Goal: Book appointment/travel/reservation

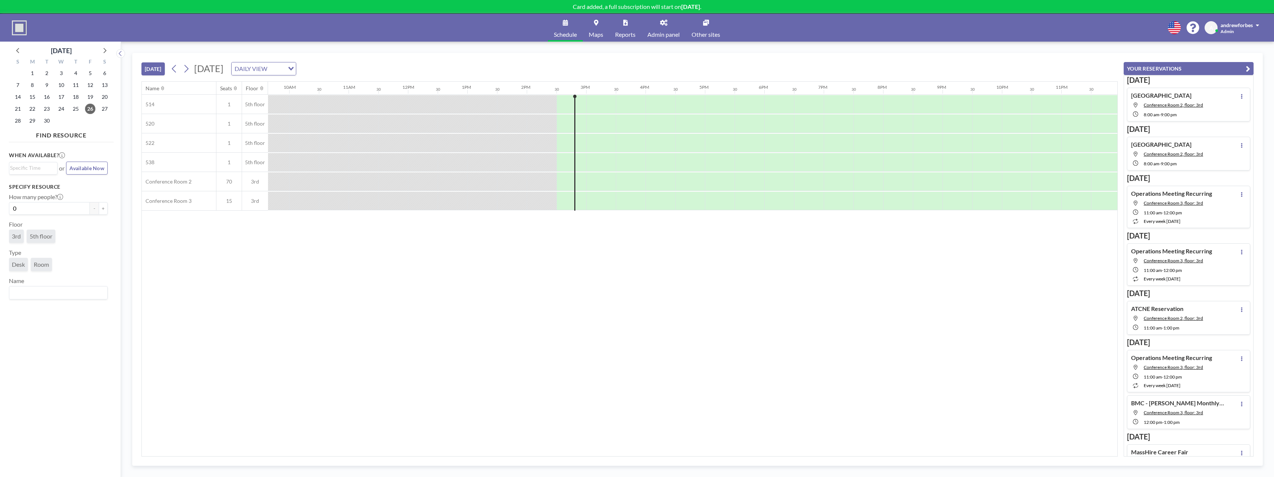
scroll to position [0, 577]
click at [730, 148] on div at bounding box center [716, 143] width 30 height 19
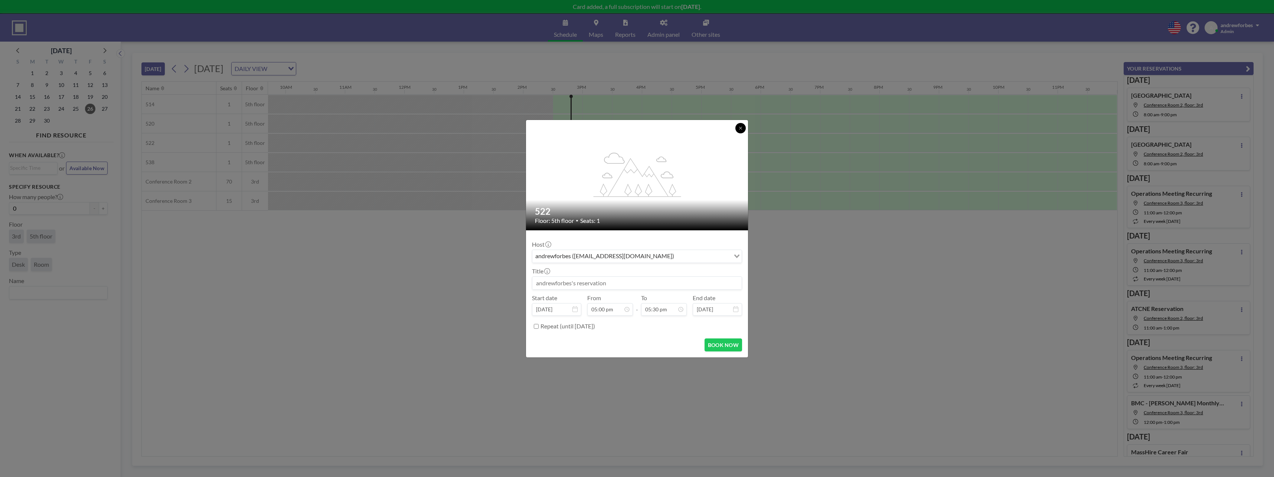
click at [739, 128] on icon at bounding box center [740, 128] width 4 height 4
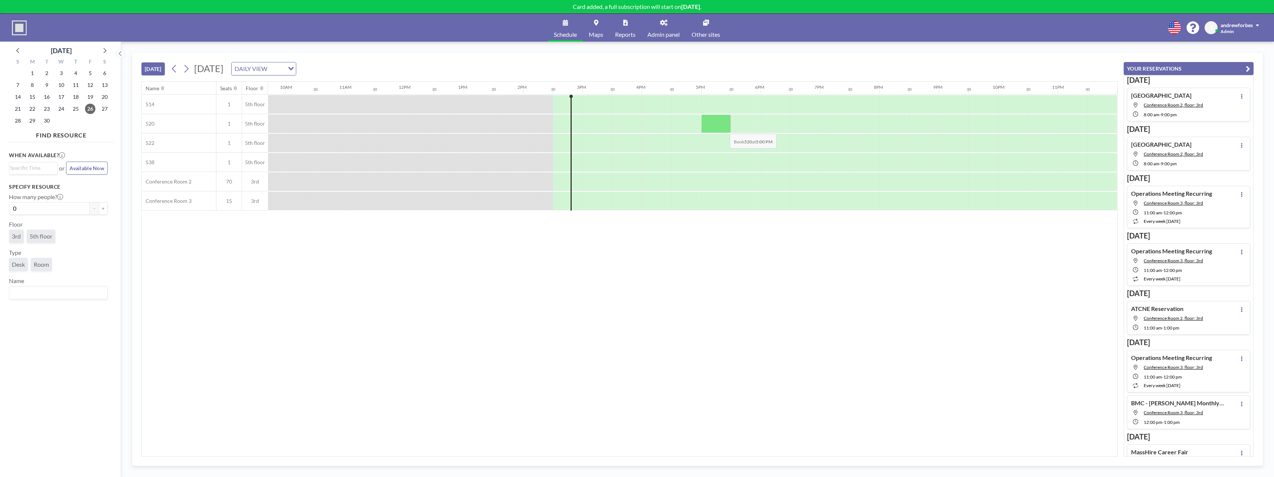
click at [724, 121] on div at bounding box center [716, 123] width 30 height 19
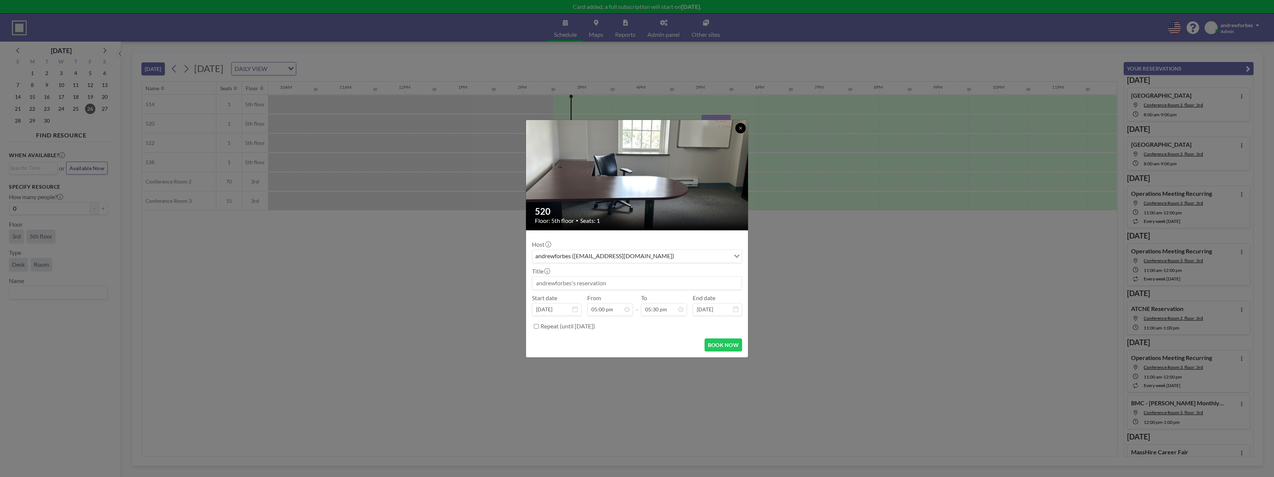
click at [740, 128] on icon at bounding box center [740, 128] width 3 height 3
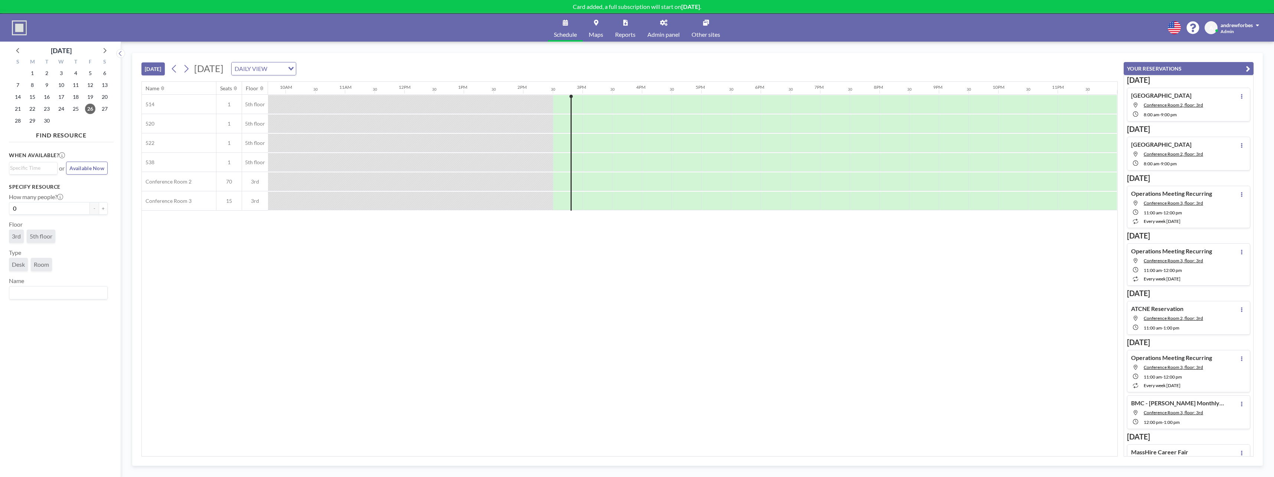
click at [598, 26] on link "Maps" at bounding box center [596, 28] width 26 height 28
click at [601, 28] on link "Maps" at bounding box center [596, 28] width 26 height 28
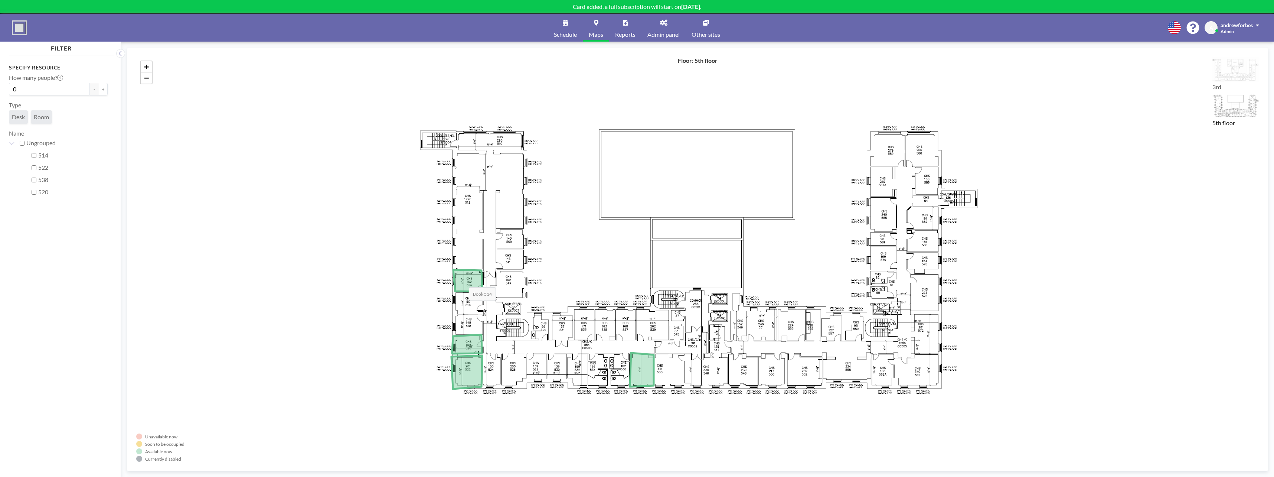
click at [462, 278] on icon at bounding box center [467, 280] width 29 height 22
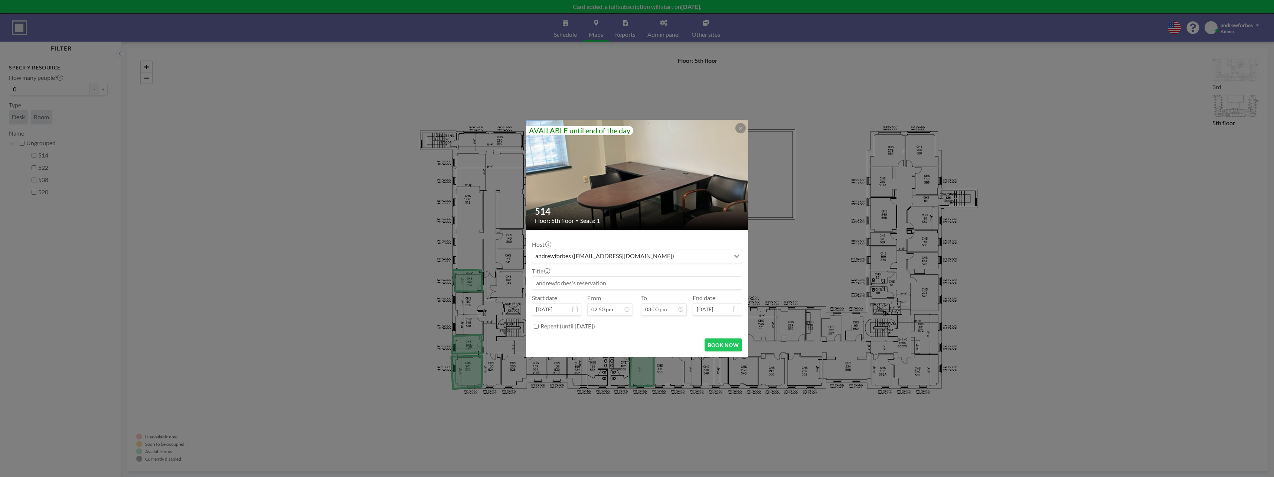
click at [596, 275] on div "Title" at bounding box center [637, 278] width 210 height 22
click at [602, 282] on input at bounding box center [636, 283] width 209 height 13
click at [740, 129] on icon at bounding box center [740, 128] width 4 height 4
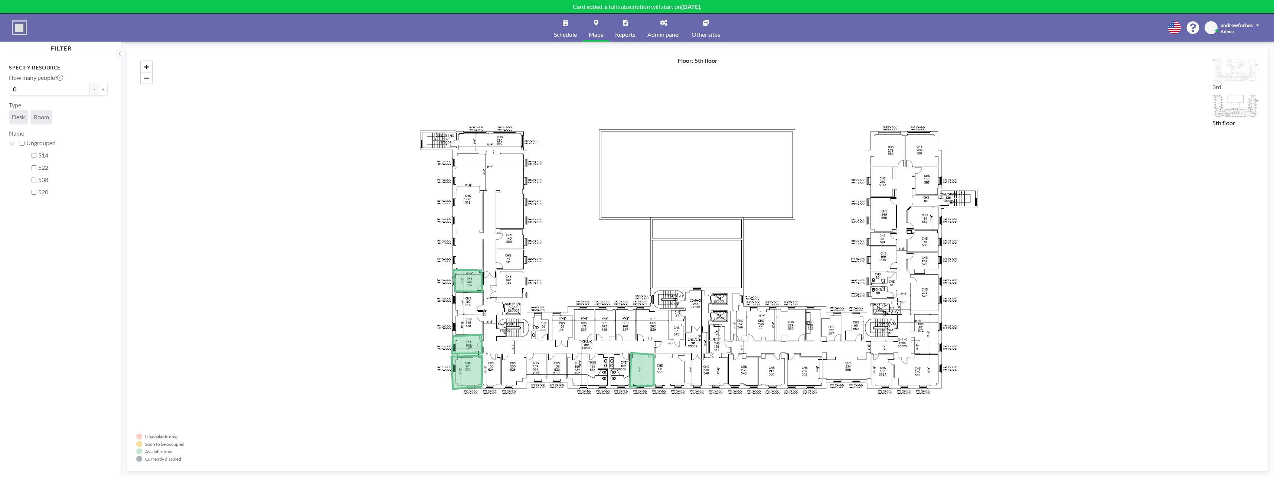
click at [567, 29] on link "Schedule" at bounding box center [565, 28] width 35 height 28
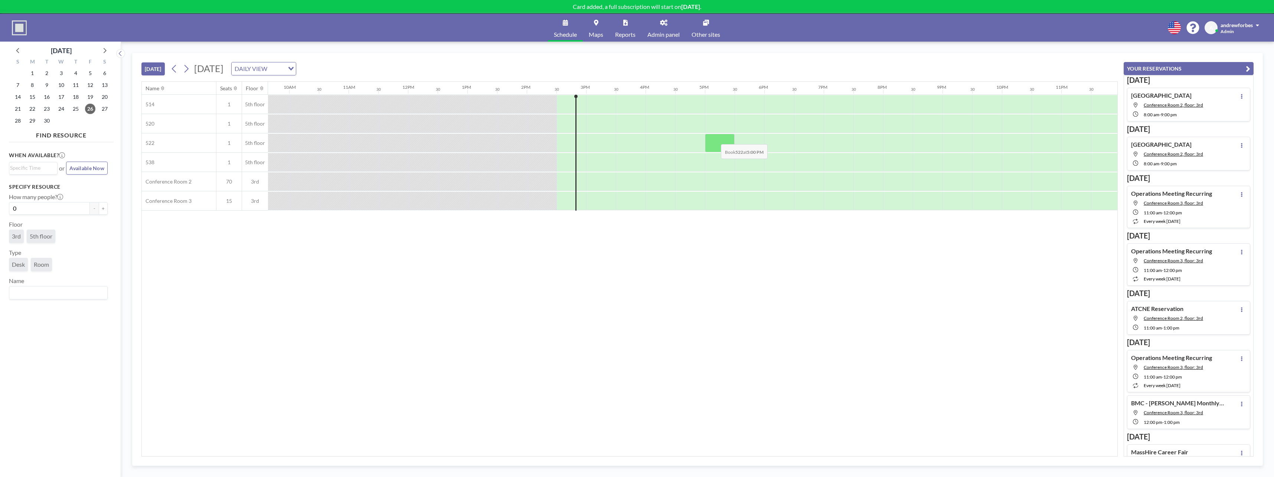
scroll to position [0, 577]
click at [748, 134] on div at bounding box center [746, 143] width 30 height 19
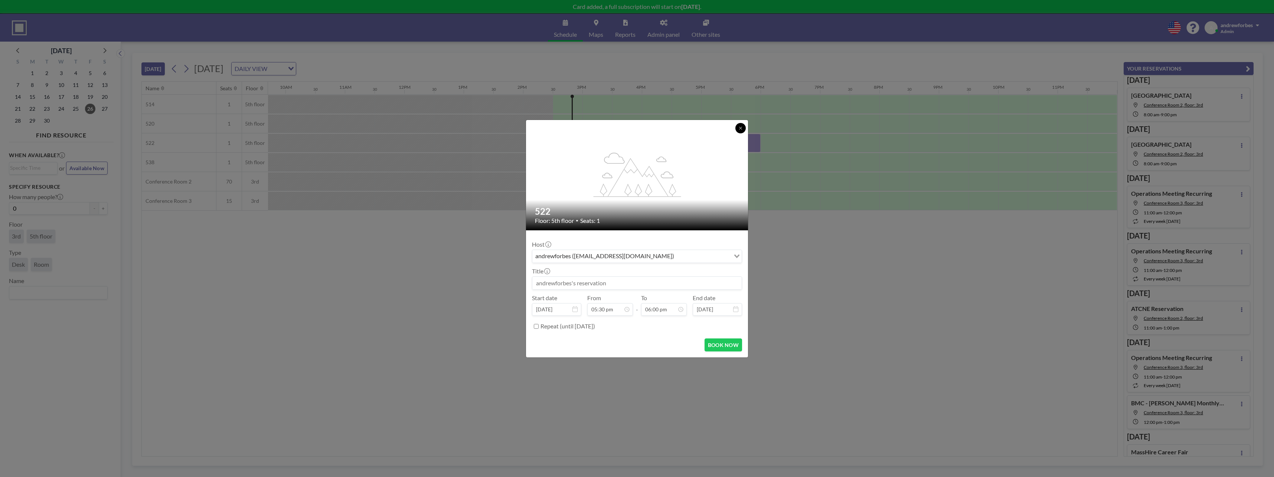
click at [739, 127] on icon at bounding box center [740, 128] width 4 height 4
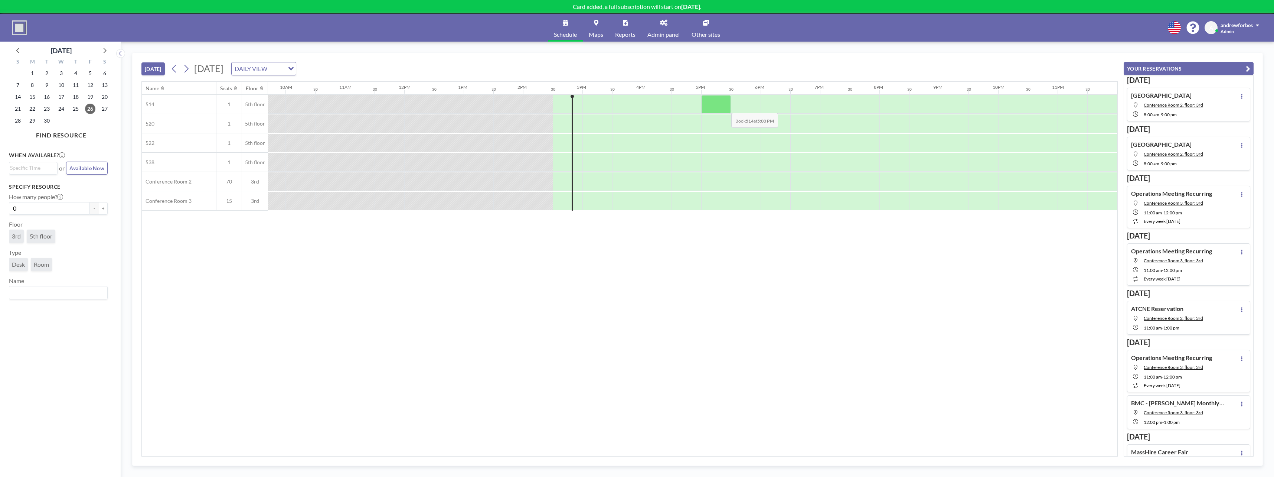
click at [725, 107] on div at bounding box center [716, 104] width 30 height 19
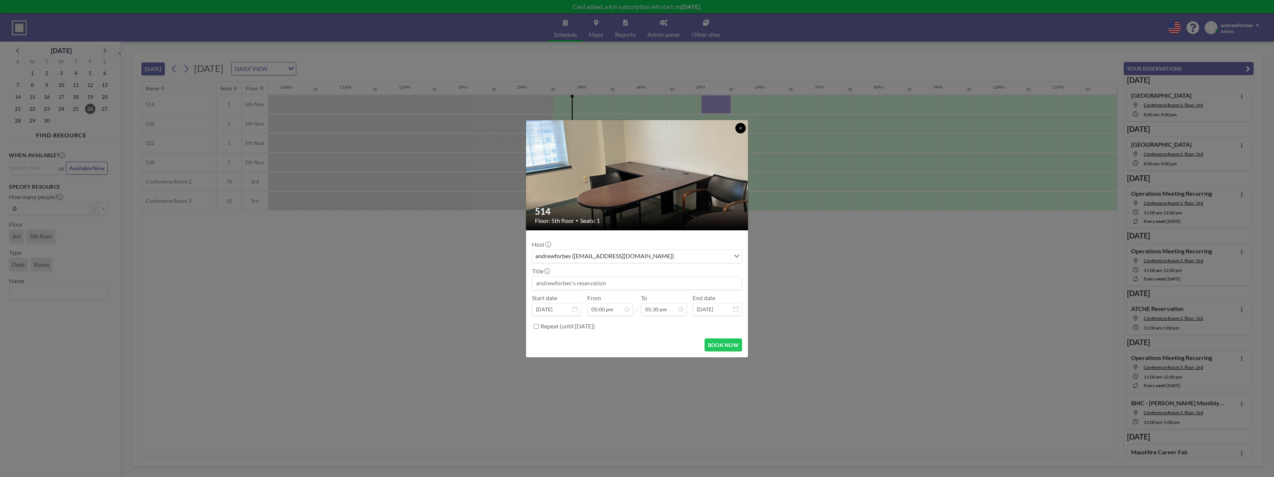
click at [740, 127] on icon at bounding box center [740, 128] width 4 height 4
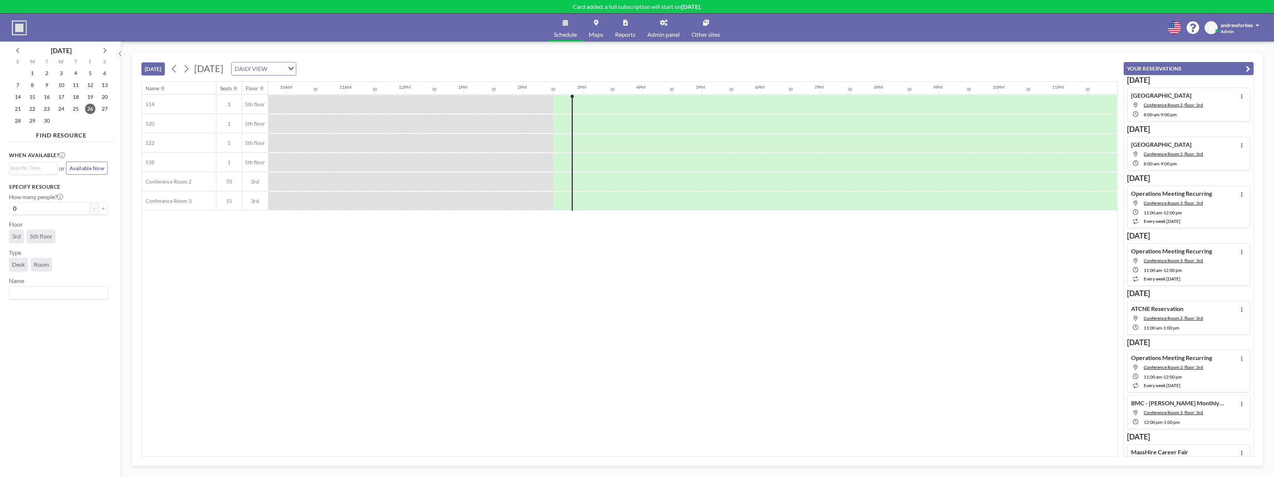
click at [669, 25] on link "Admin panel" at bounding box center [663, 28] width 44 height 28
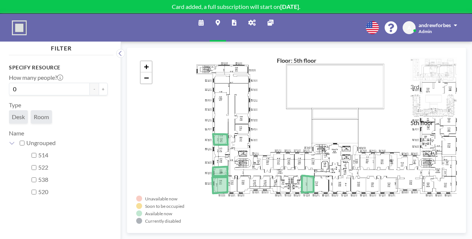
click at [220, 22] on link "Maps" at bounding box center [218, 28] width 16 height 28
click at [15, 139] on div "Ungrouped" at bounding box center [58, 143] width 99 height 12
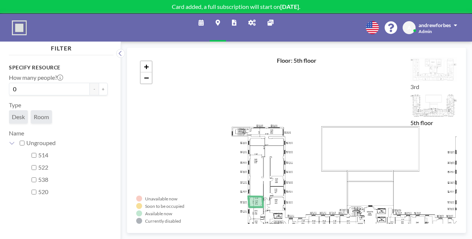
click at [202, 22] on icon at bounding box center [201, 23] width 5 height 6
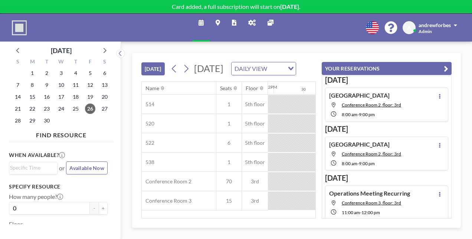
scroll to position [0, 861]
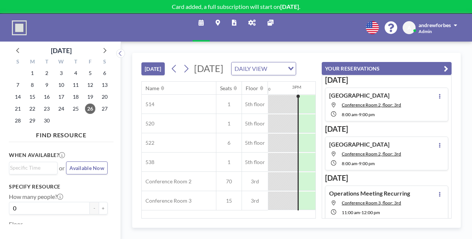
click at [221, 22] on link "Maps" at bounding box center [218, 28] width 16 height 28
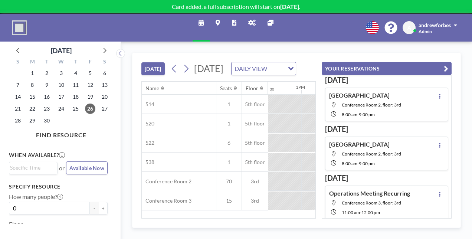
scroll to position [0, 861]
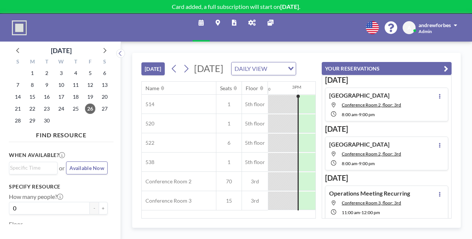
click at [446, 65] on icon "button" at bounding box center [446, 68] width 4 height 9
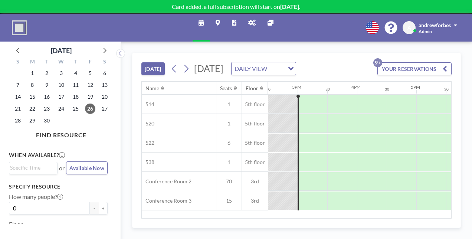
click at [219, 20] on icon at bounding box center [218, 23] width 4 height 6
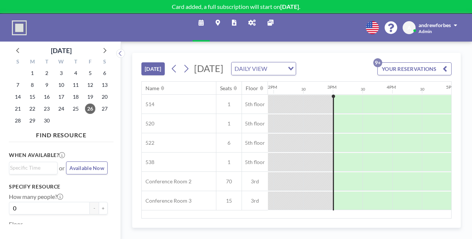
scroll to position [0, 861]
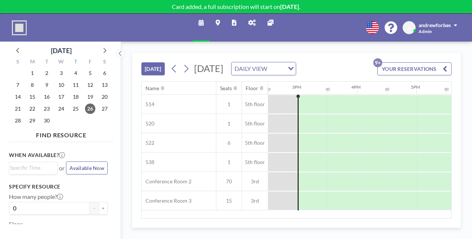
click at [233, 21] on icon at bounding box center [234, 23] width 4 height 6
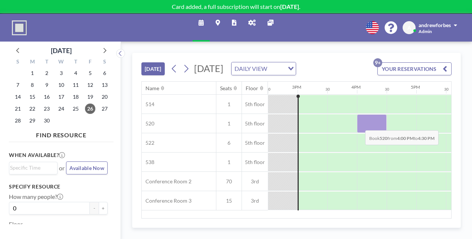
click at [359, 133] on div at bounding box center [372, 123] width 30 height 19
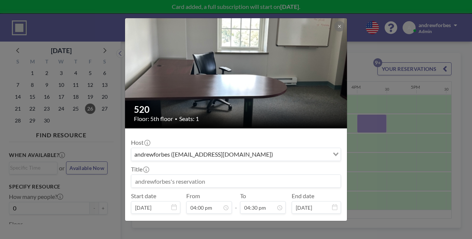
click at [400, 78] on div "520 Floor: 5th floor • Seats: 1 Host andrewforbes (andrewforbes@brighton-marine…" at bounding box center [236, 119] width 472 height 239
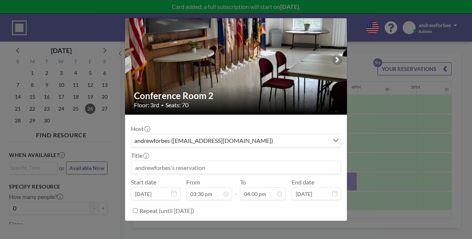
scroll to position [0, 0]
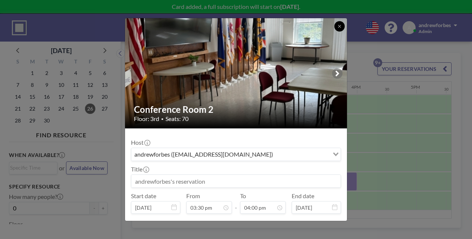
click at [336, 28] on button at bounding box center [339, 26] width 10 height 10
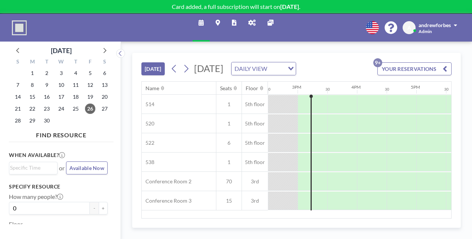
click at [202, 25] on icon at bounding box center [201, 23] width 5 height 6
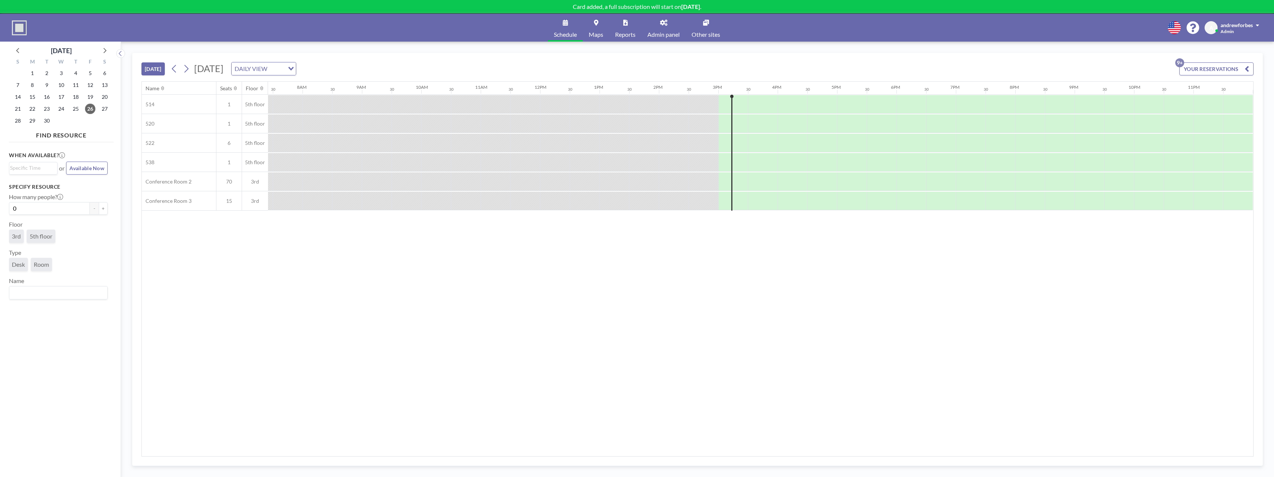
scroll to position [0, 441]
click at [472, 27] on link "Maps" at bounding box center [596, 28] width 26 height 28
click at [601, 23] on link "Maps" at bounding box center [596, 28] width 26 height 28
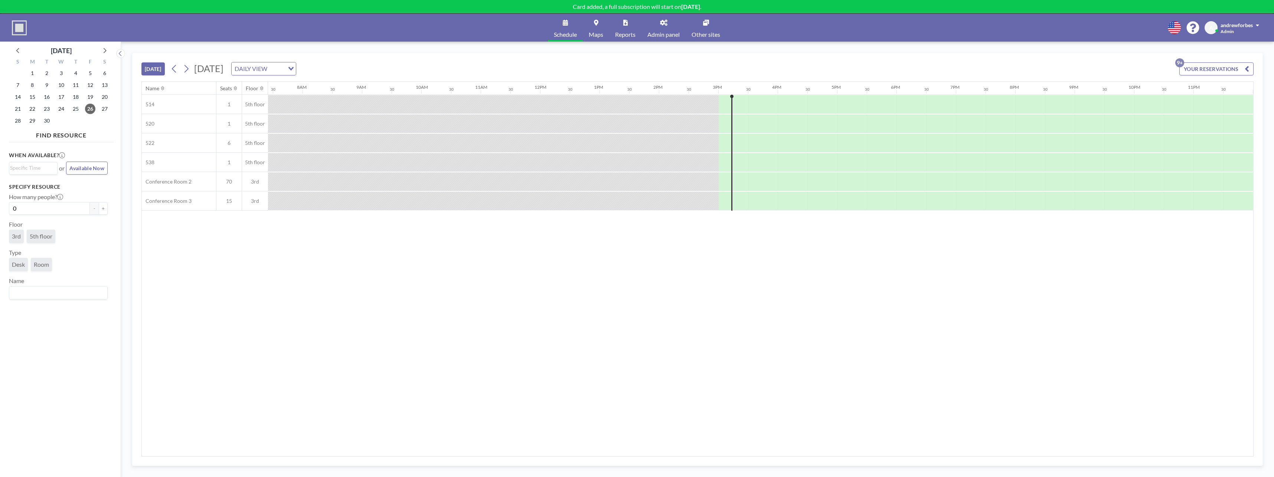
click at [669, 36] on span "Admin panel" at bounding box center [663, 35] width 32 height 6
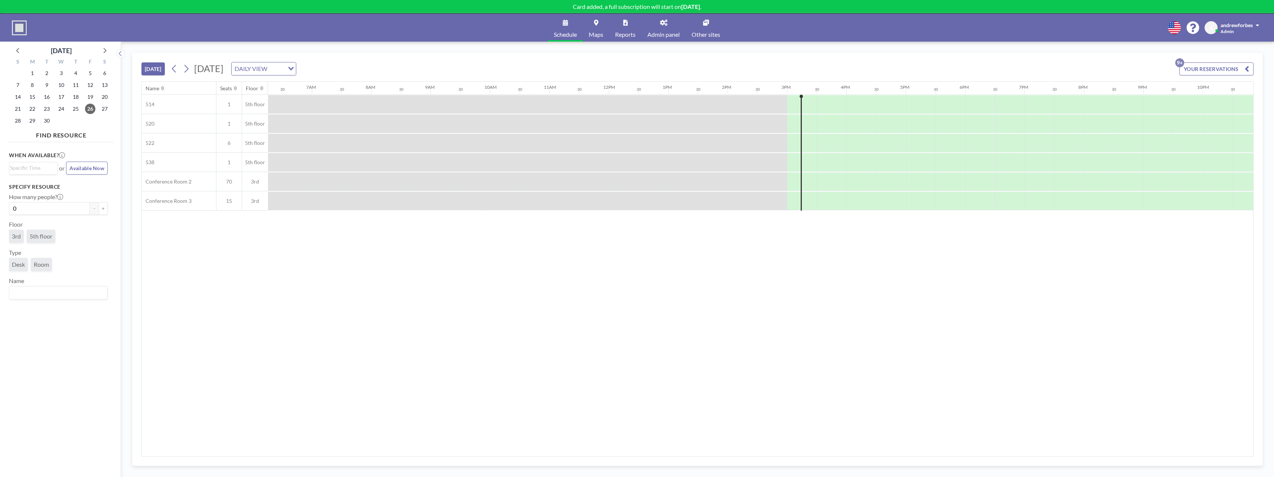
scroll to position [0, 437]
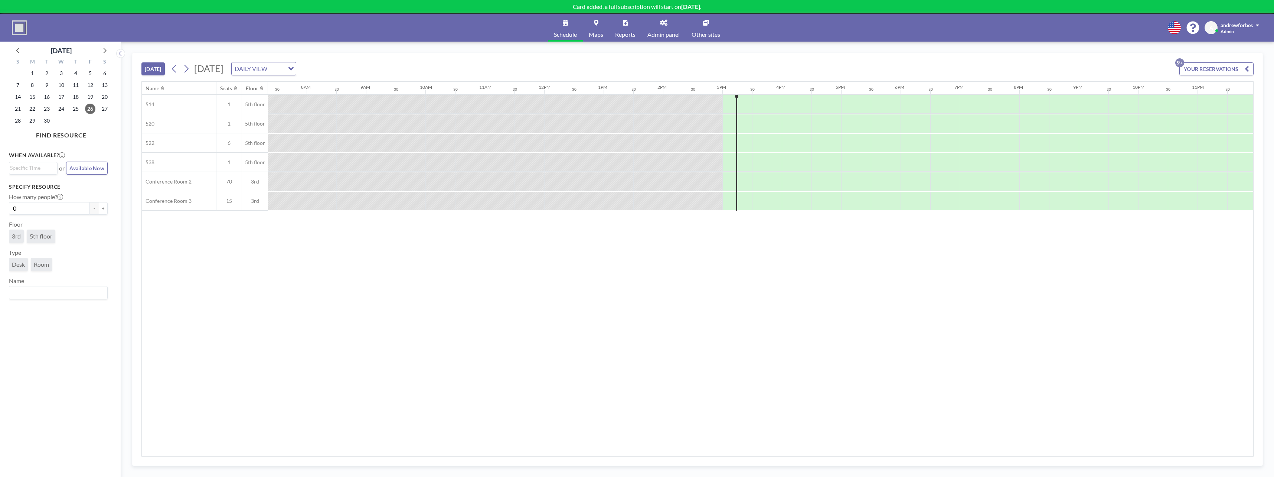
click at [601, 25] on link "Maps" at bounding box center [596, 28] width 26 height 28
click at [1208, 65] on button "YOUR RESERVATIONS 9+" at bounding box center [1216, 68] width 74 height 13
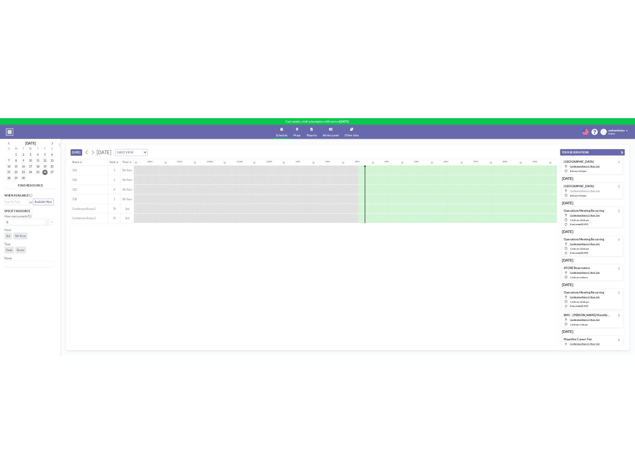
scroll to position [0, 0]
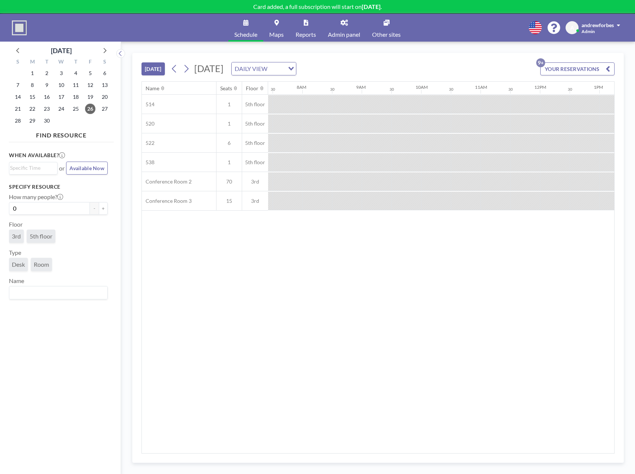
click at [576, 66] on button "YOUR RESERVATIONS 9+" at bounding box center [577, 68] width 74 height 13
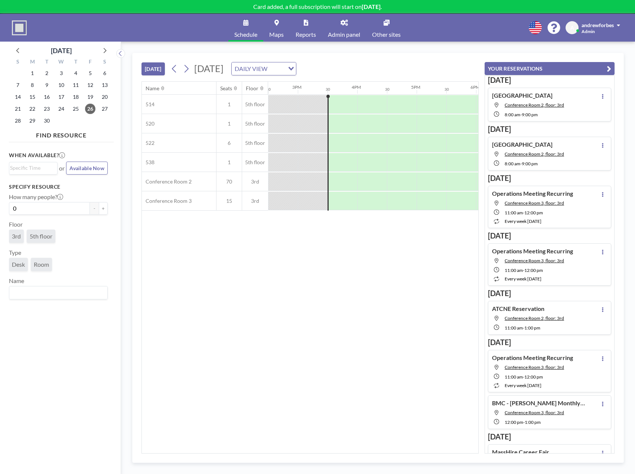
click at [559, 53] on div "[DATE] [DATE] DAILY VIEW Loading... Name Seats Floor 12AM 30 1AM 30 2AM 30 3AM …" at bounding box center [378, 258] width 514 height 432
click at [281, 23] on link "Maps" at bounding box center [276, 28] width 26 height 28
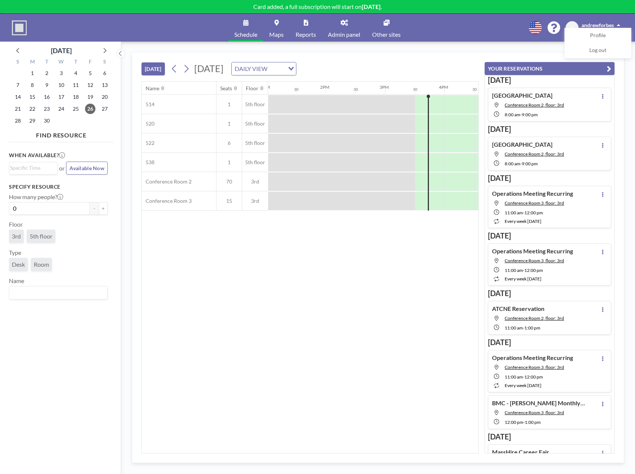
scroll to position [0, 774]
